Goal: Navigation & Orientation: Find specific page/section

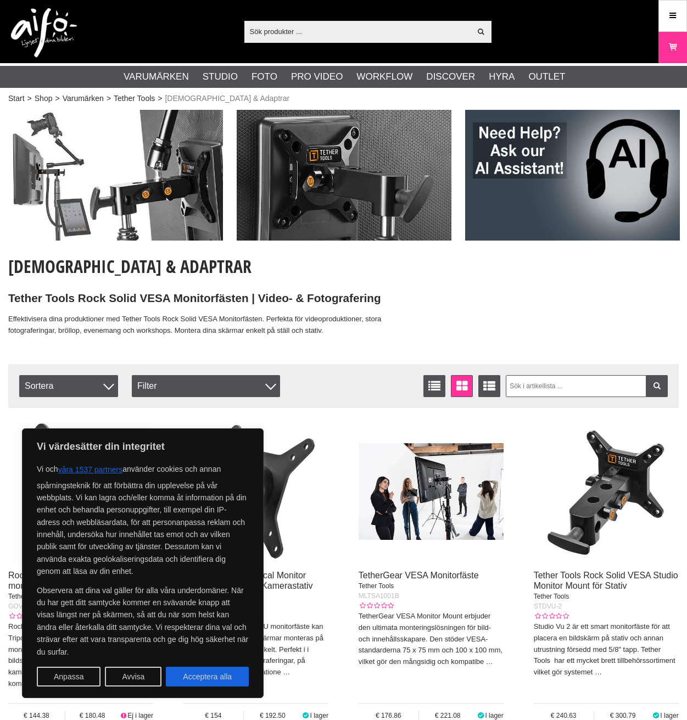
click at [185, 663] on div "Vi och våra 1537 partners använder cookies och annan spårningsteknik för att fö…" at bounding box center [143, 573] width 212 height 227
click at [203, 677] on button "Acceptera alla" at bounding box center [207, 677] width 83 height 20
checkbox input "true"
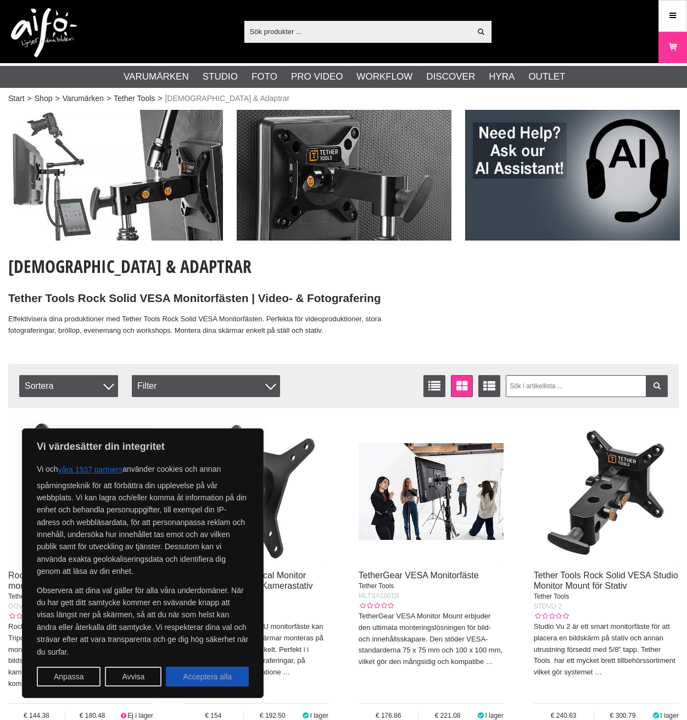
checkbox input "true"
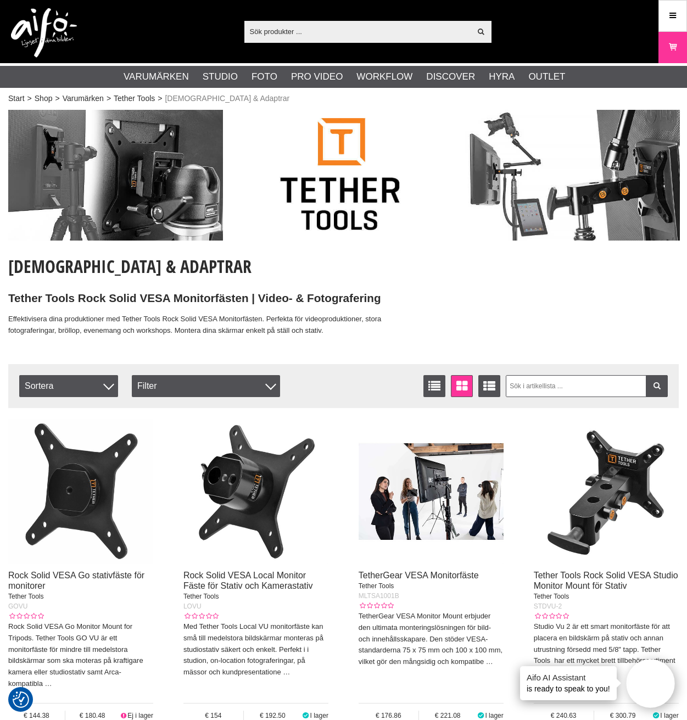
drag, startPoint x: 326, startPoint y: 148, endPoint x: 329, endPoint y: 202, distance: 53.4
click at [133, 101] on link "Tether Tools" at bounding box center [134, 99] width 41 height 12
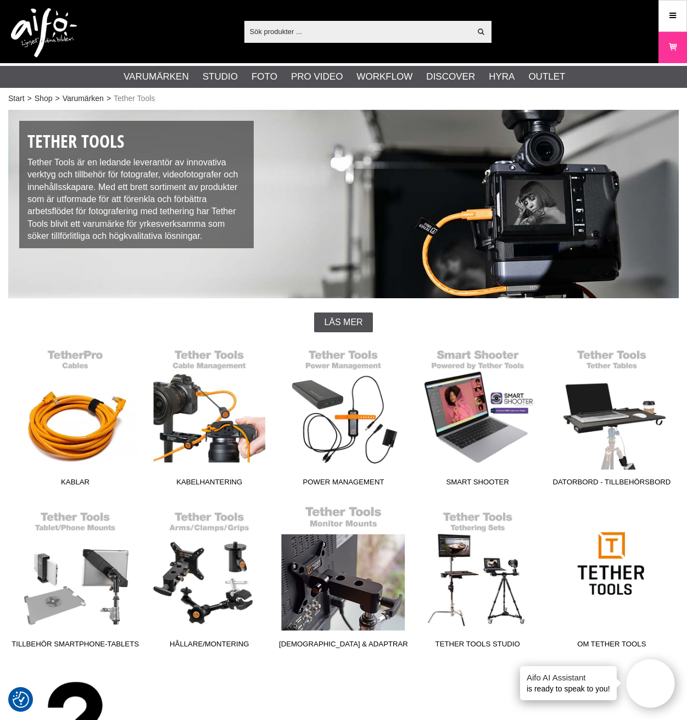
click at [321, 561] on link "[DEMOGRAPHIC_DATA] & Adaptrar" at bounding box center [343, 579] width 134 height 148
